Goal: Information Seeking & Learning: Learn about a topic

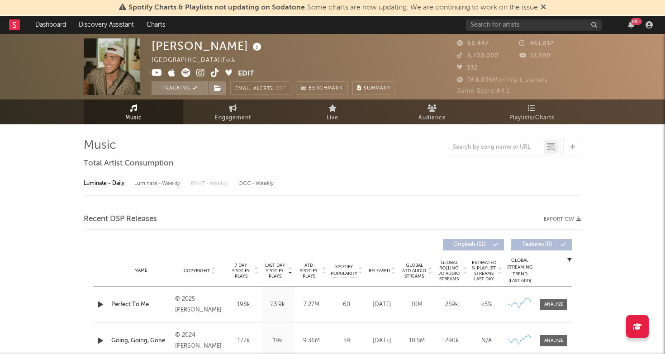
select select "6m"
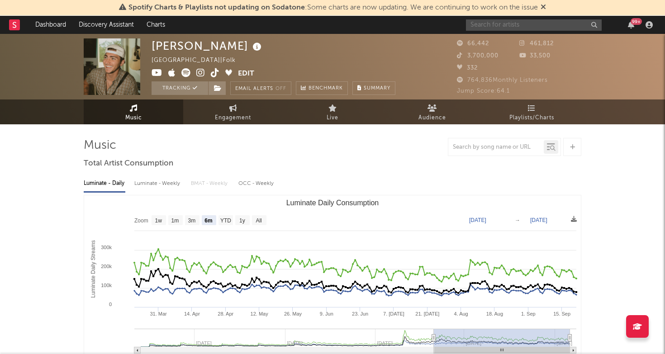
click at [520, 26] on input "text" at bounding box center [534, 24] width 136 height 11
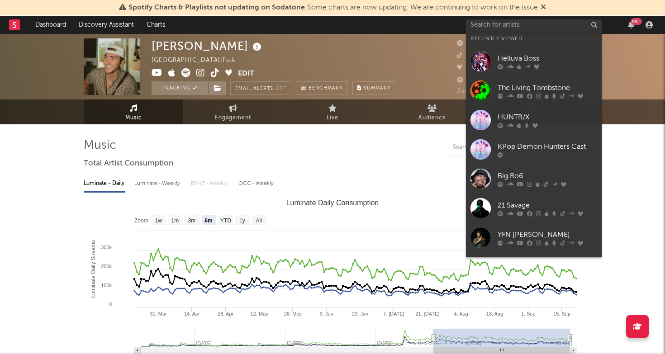
click at [518, 83] on div "The Living Tombstone" at bounding box center [548, 87] width 100 height 11
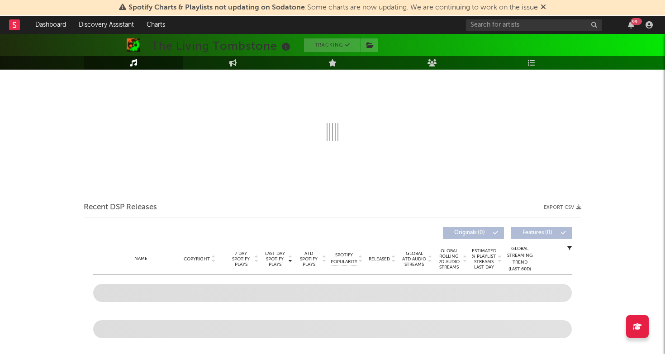
scroll to position [171, 0]
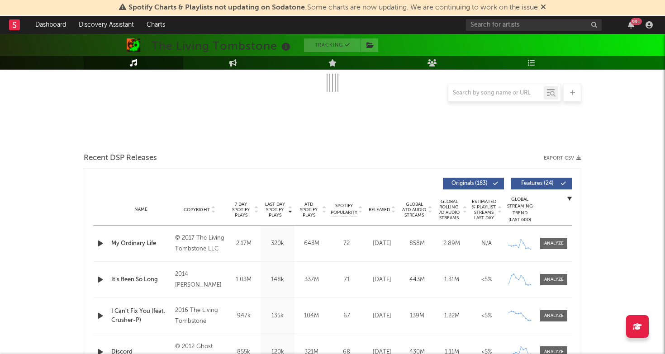
select select "6m"
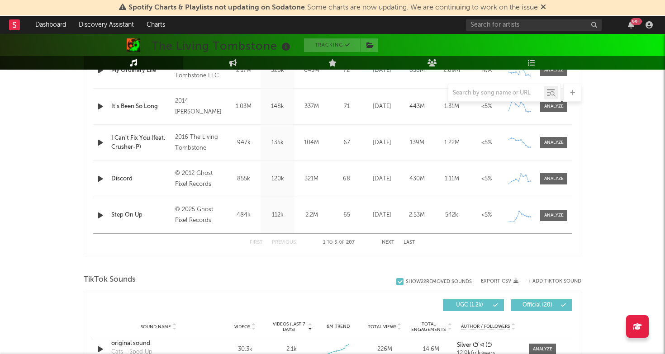
scroll to position [371, 0]
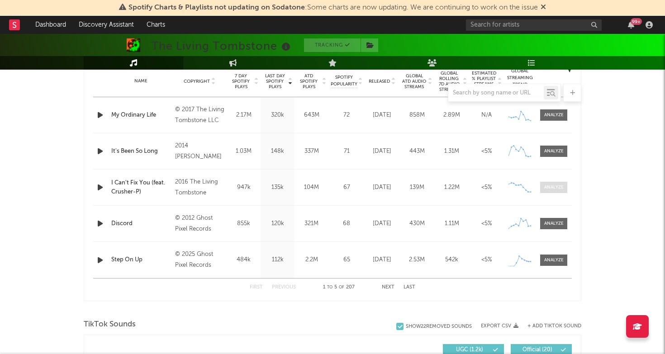
click at [550, 186] on div at bounding box center [554, 187] width 19 height 7
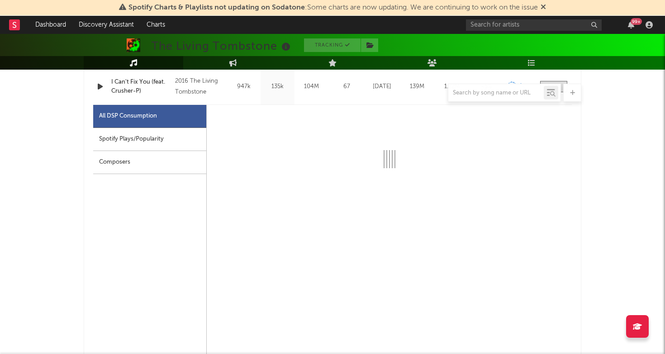
scroll to position [478, 0]
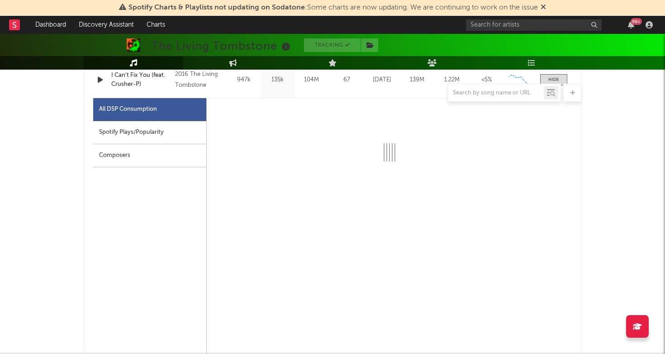
select select "6m"
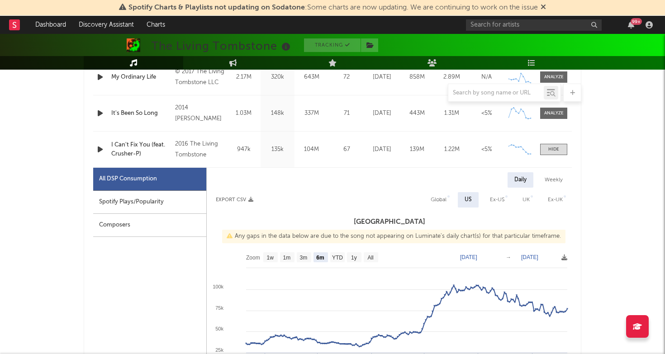
scroll to position [404, 0]
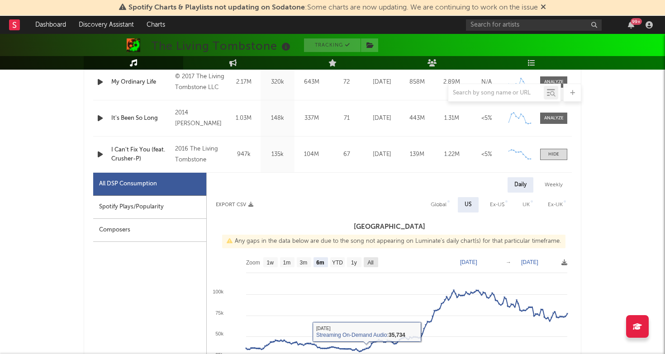
click at [372, 265] on text "All" at bounding box center [371, 263] width 6 height 6
select select "All"
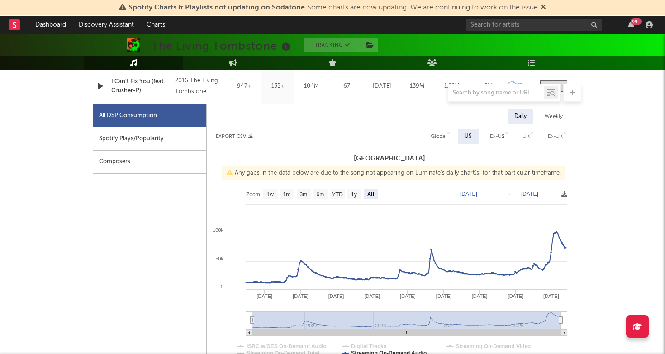
scroll to position [527, 0]
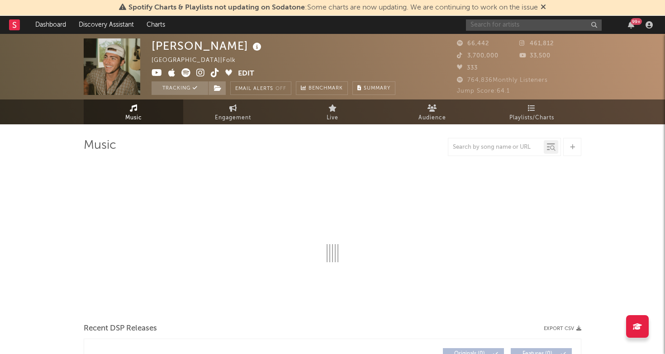
click at [499, 25] on input "text" at bounding box center [534, 24] width 136 height 11
type input "bi"
select select "6m"
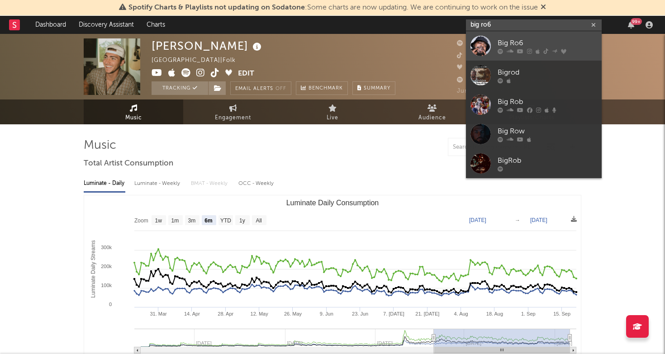
type input "big ro6"
click at [515, 42] on div "Big Ro6" at bounding box center [548, 43] width 100 height 11
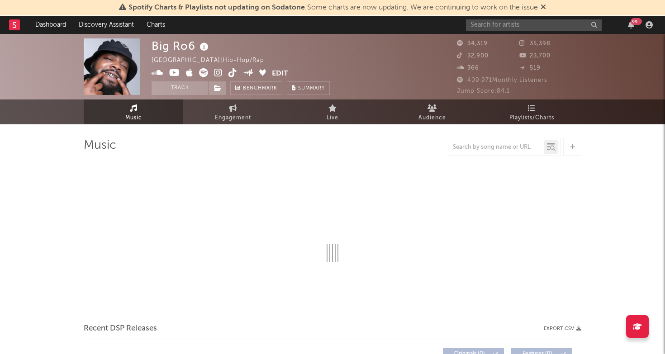
select select "6m"
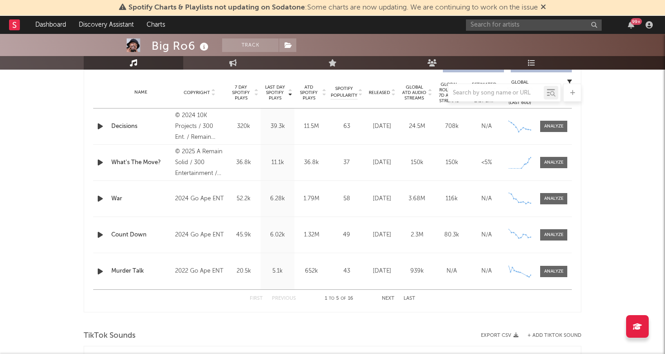
scroll to position [328, 0]
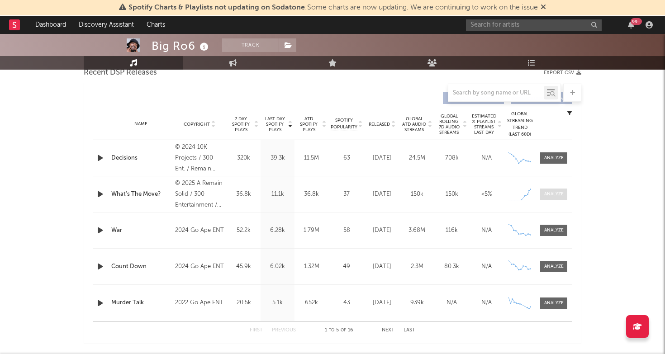
click at [545, 196] on div at bounding box center [554, 194] width 19 height 7
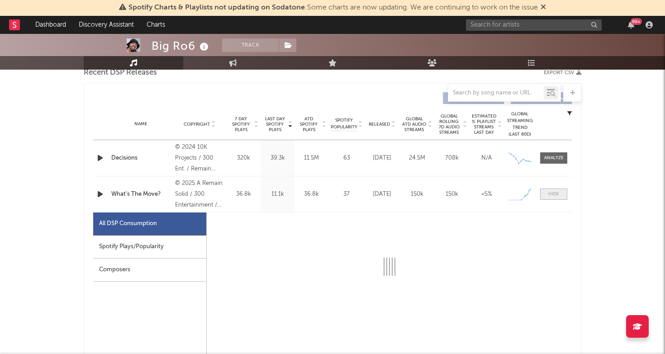
select select "1w"
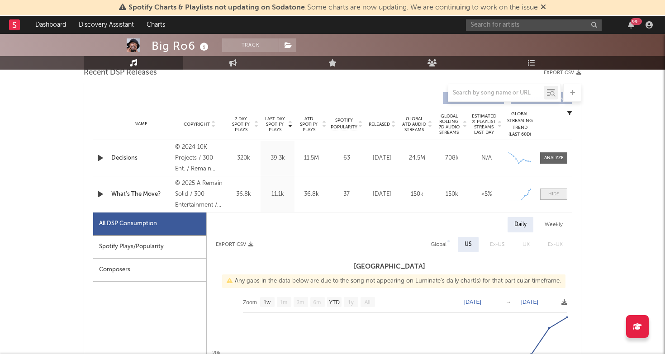
scroll to position [335, 0]
